Goal: Transaction & Acquisition: Obtain resource

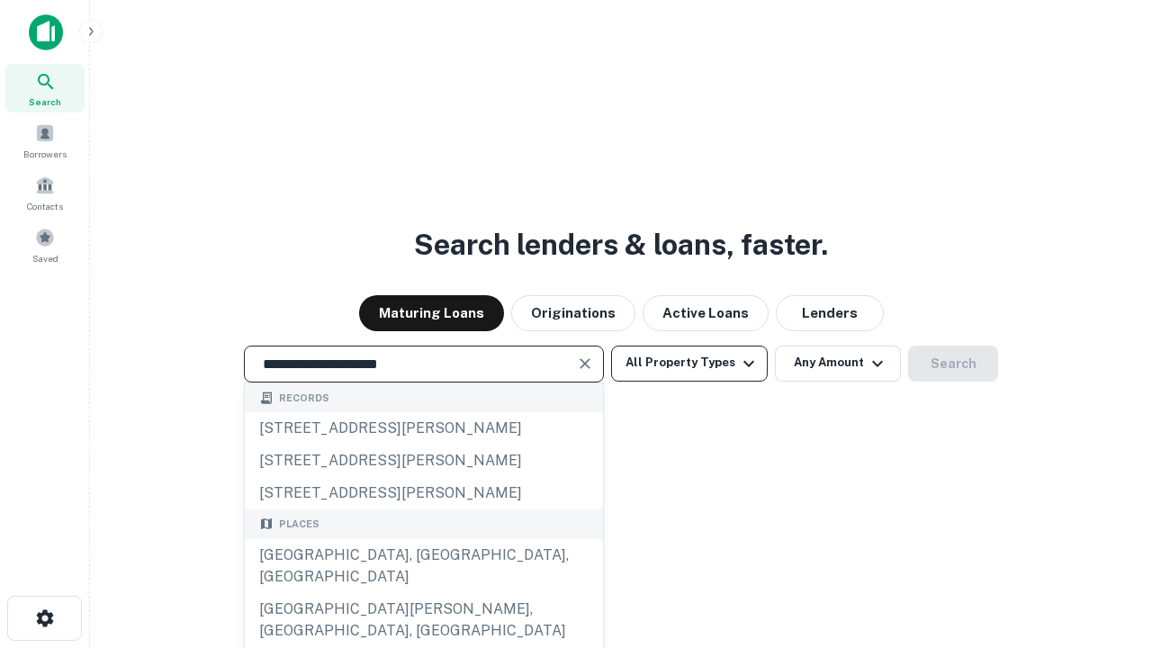
click at [423, 593] on div "[GEOGRAPHIC_DATA], [GEOGRAPHIC_DATA], [GEOGRAPHIC_DATA]" at bounding box center [424, 566] width 358 height 54
click at [690, 363] on button "All Property Types" at bounding box center [689, 364] width 157 height 36
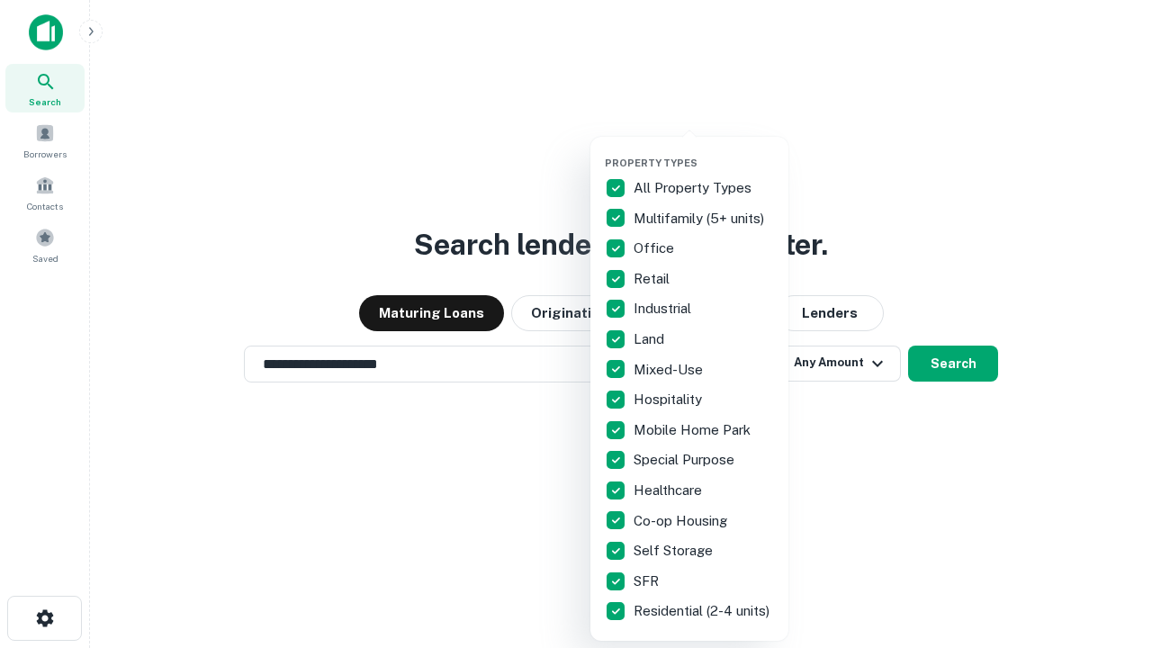
type input "**********"
click at [704, 151] on button "button" at bounding box center [704, 151] width 198 height 1
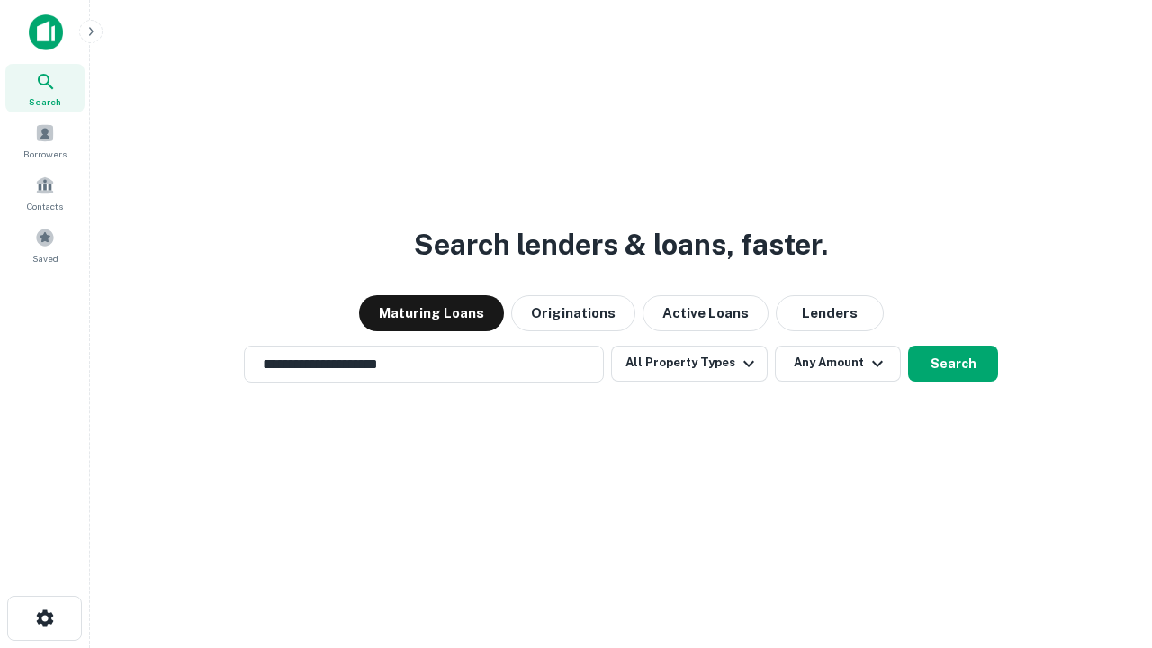
scroll to position [11, 217]
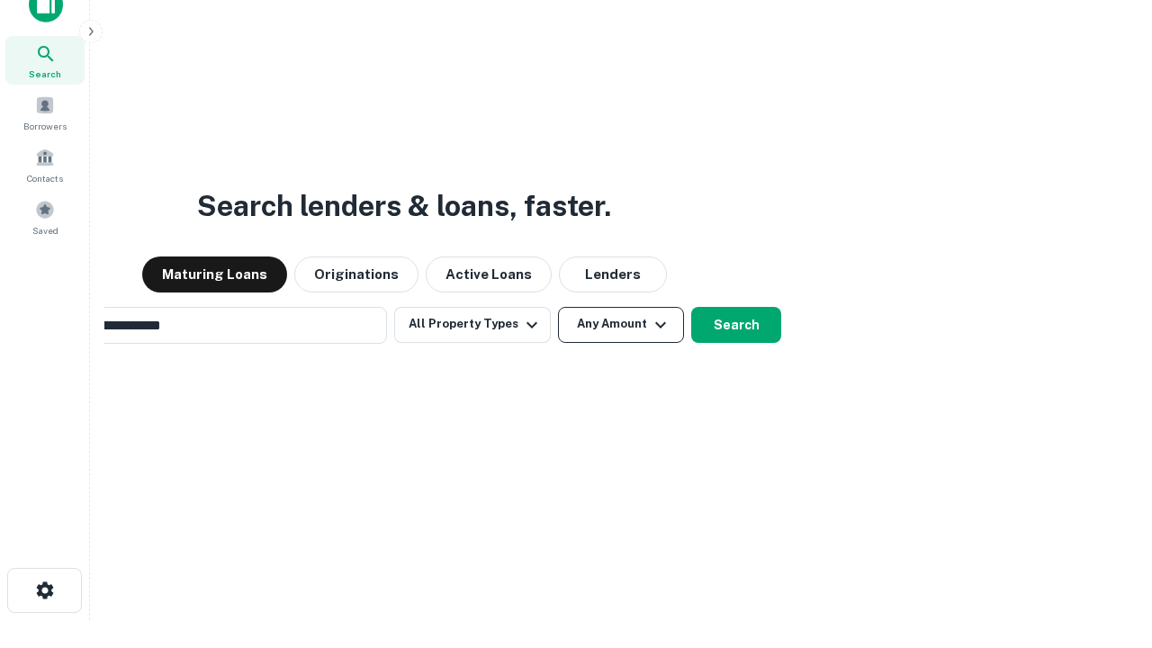
click at [558, 307] on button "Any Amount" at bounding box center [621, 325] width 126 height 36
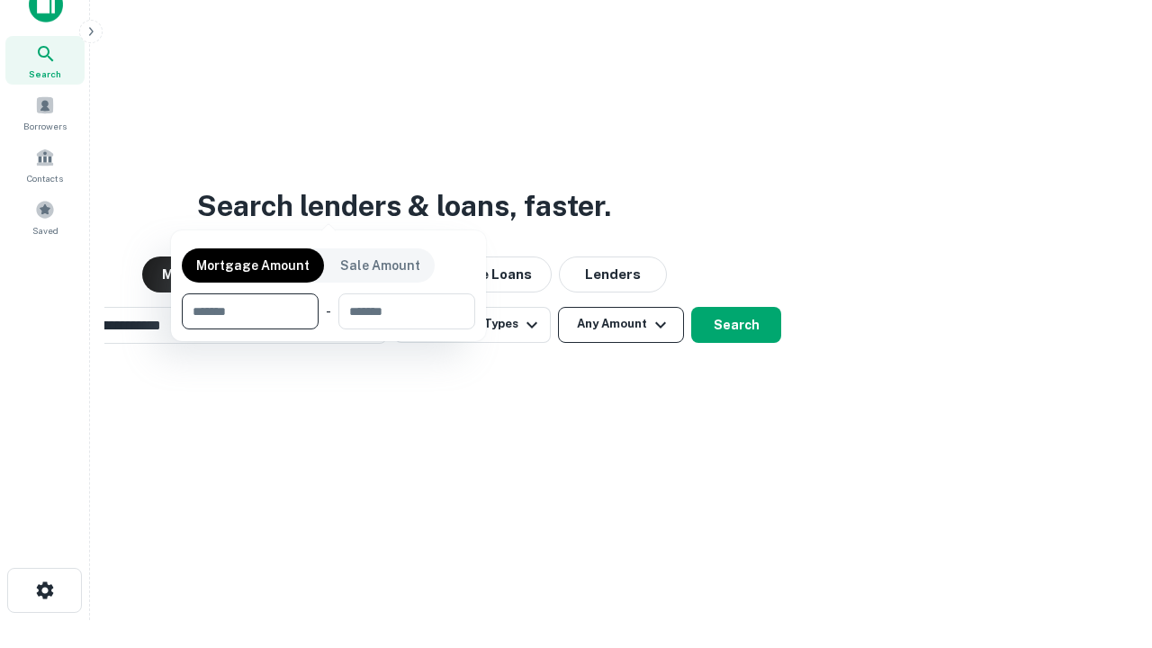
scroll to position [29, 0]
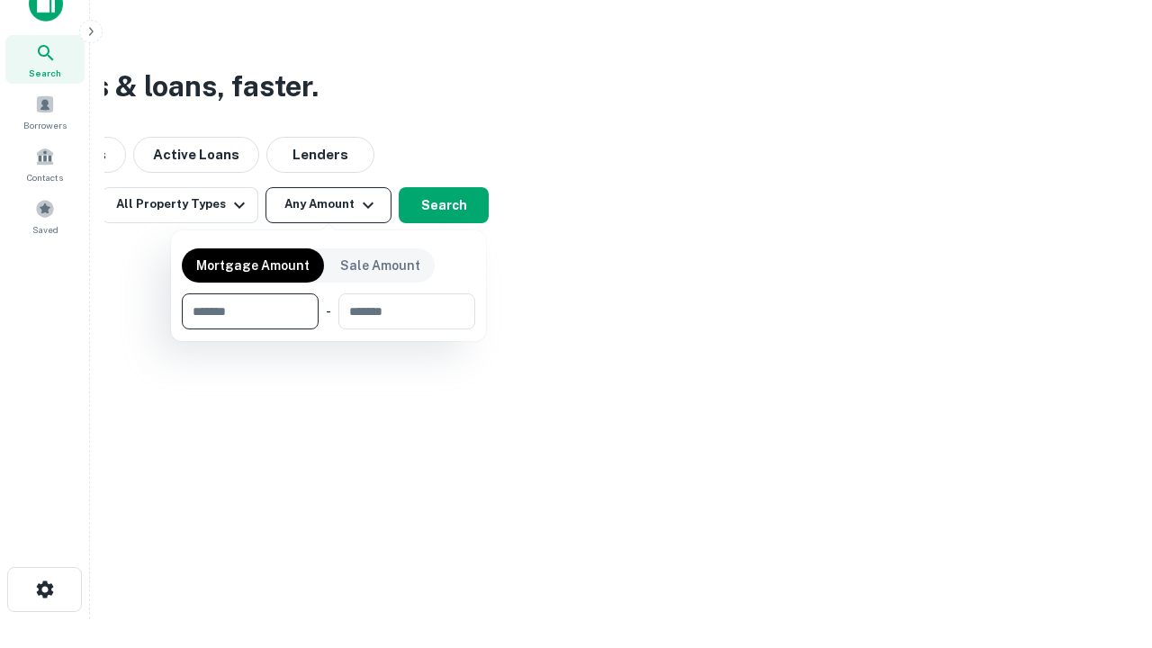
type input "*******"
click at [329, 329] on button "button" at bounding box center [328, 329] width 293 height 1
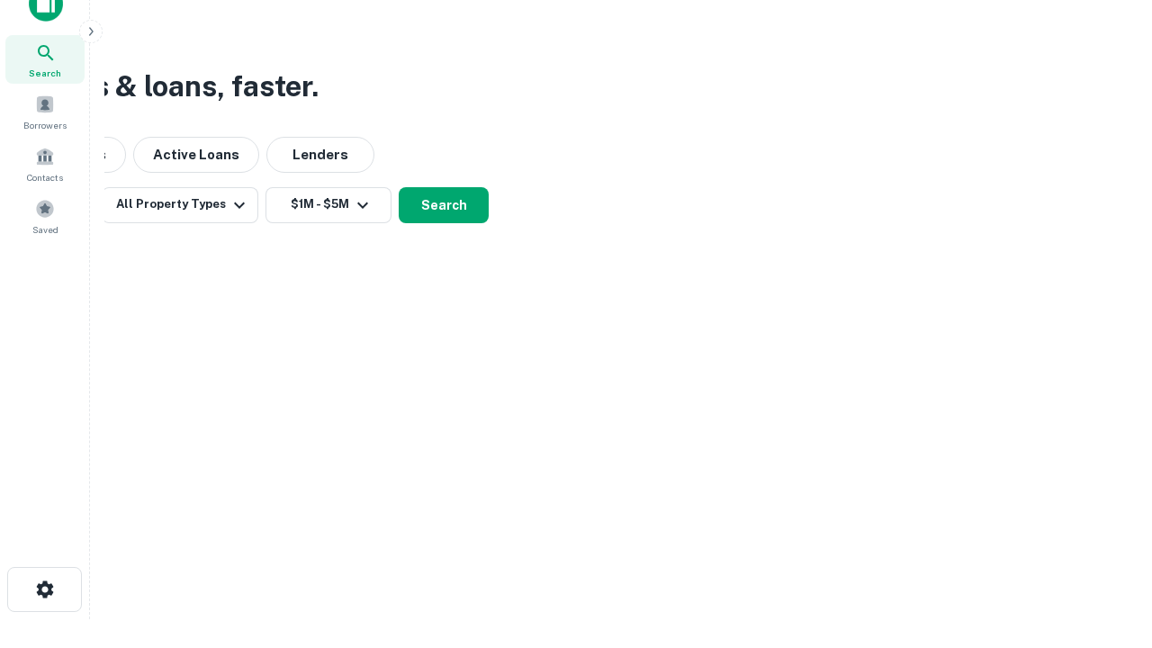
scroll to position [28, 0]
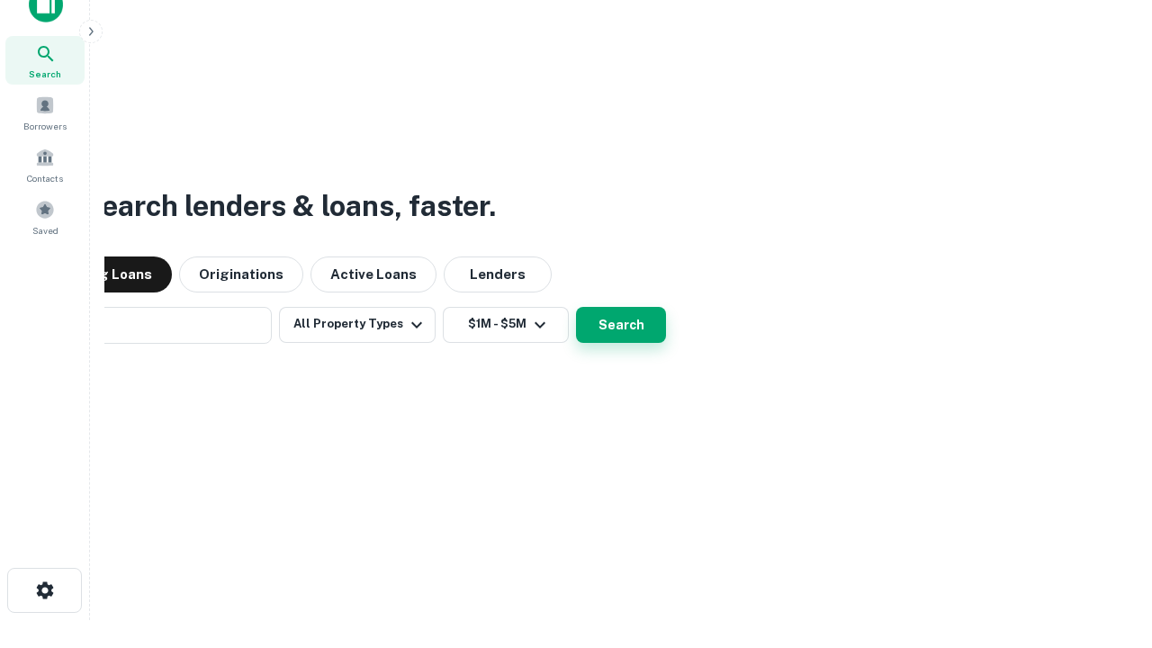
click at [576, 307] on button "Search" at bounding box center [621, 325] width 90 height 36
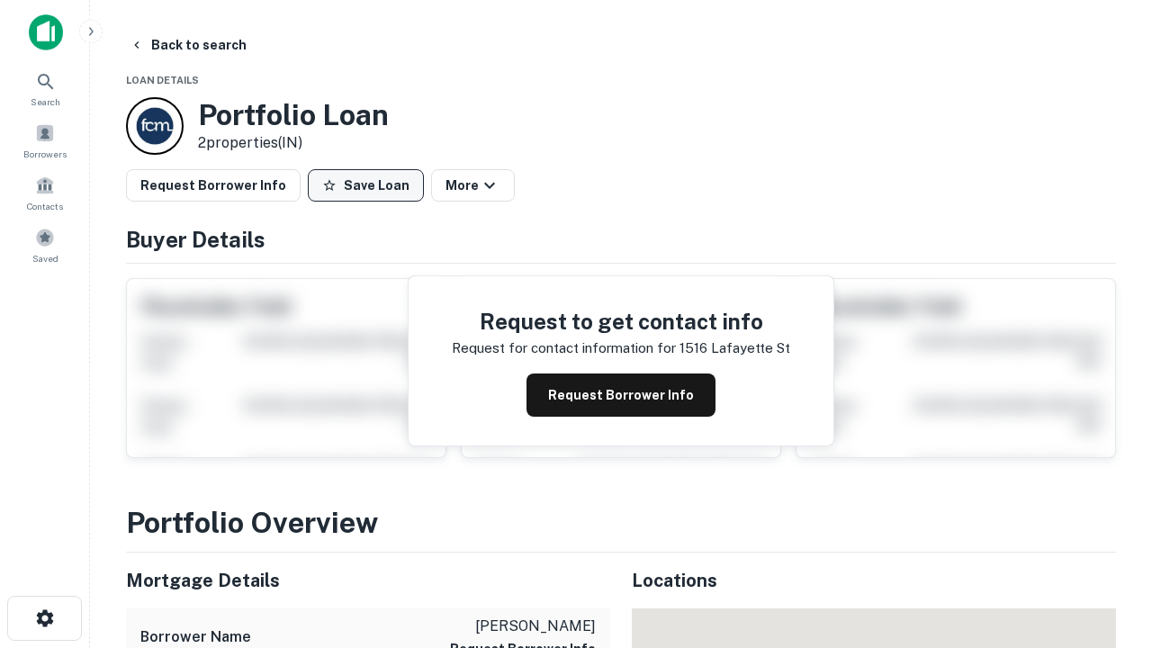
click at [365, 185] on button "Save Loan" at bounding box center [366, 185] width 116 height 32
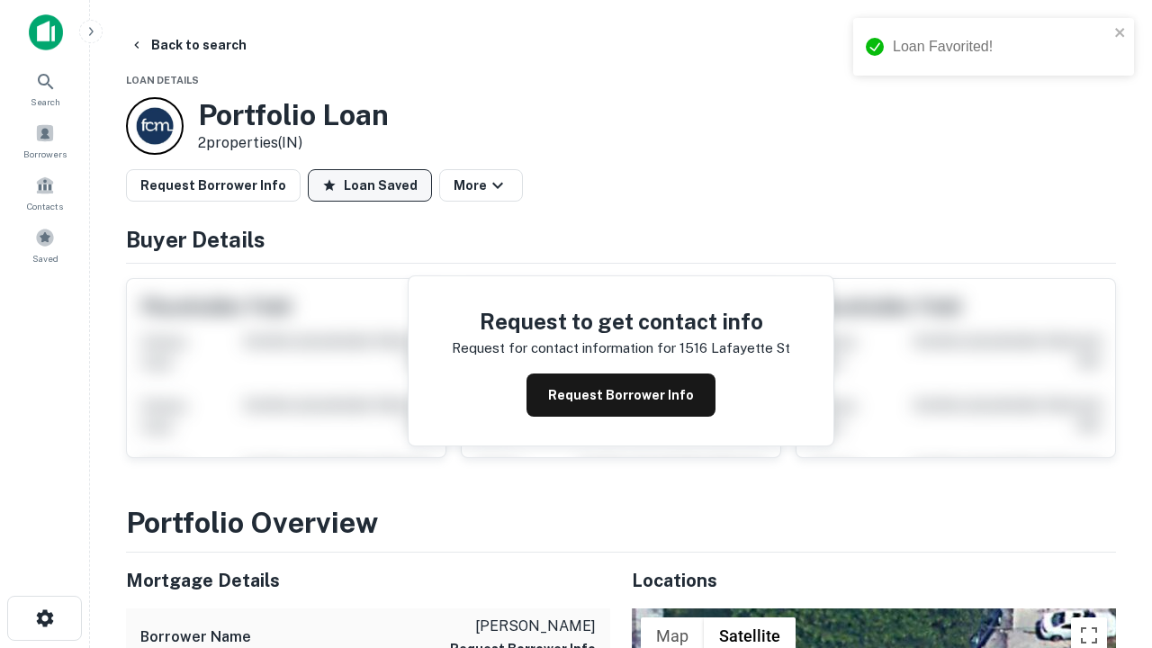
click at [370, 185] on button "Loan Saved" at bounding box center [370, 185] width 124 height 32
